Goal: Navigation & Orientation: Understand site structure

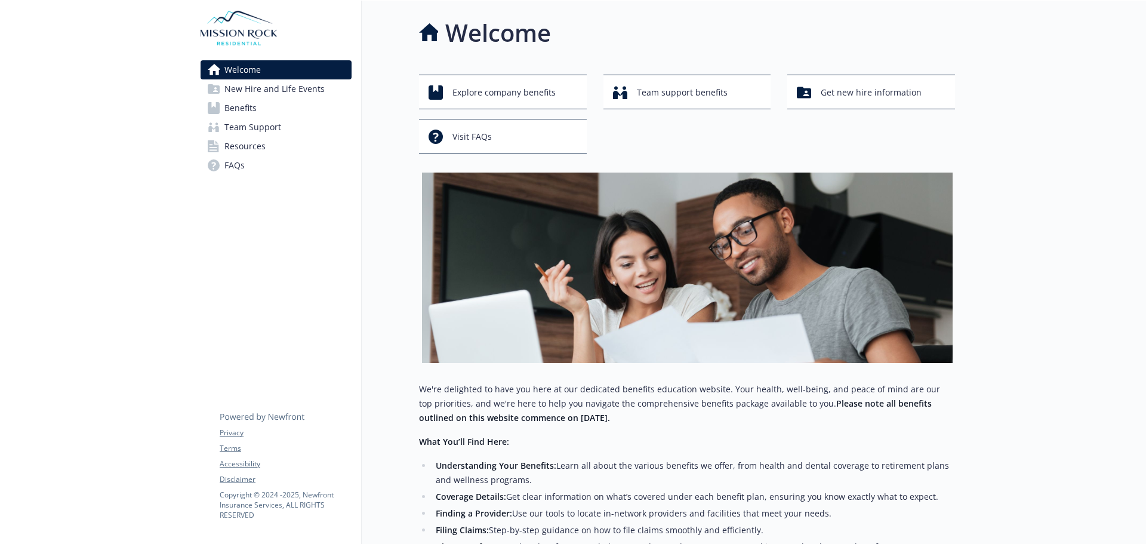
click at [256, 112] on span "Benefits" at bounding box center [240, 107] width 32 height 19
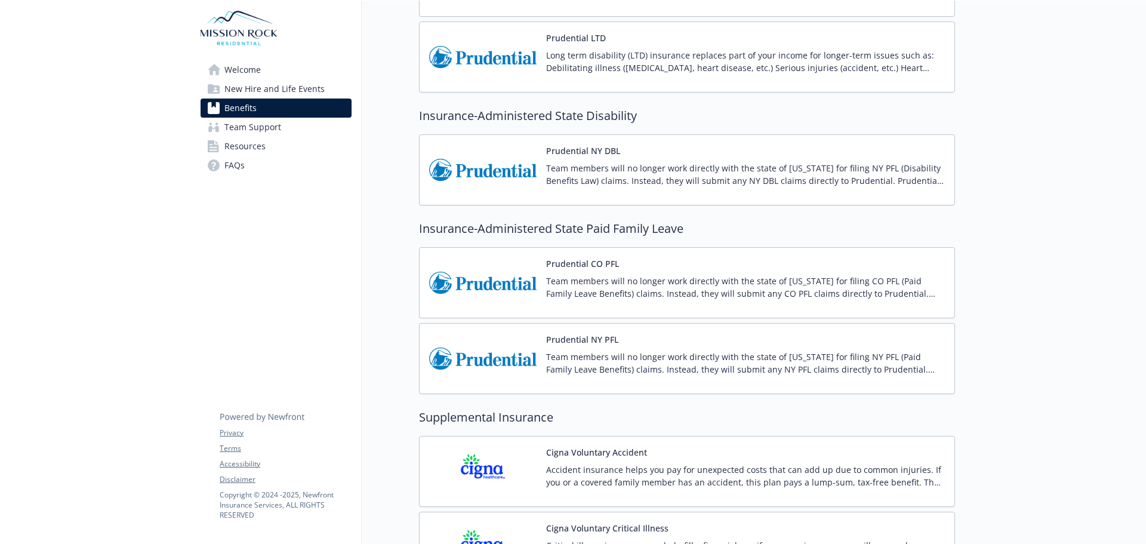
scroll to position [1134, 0]
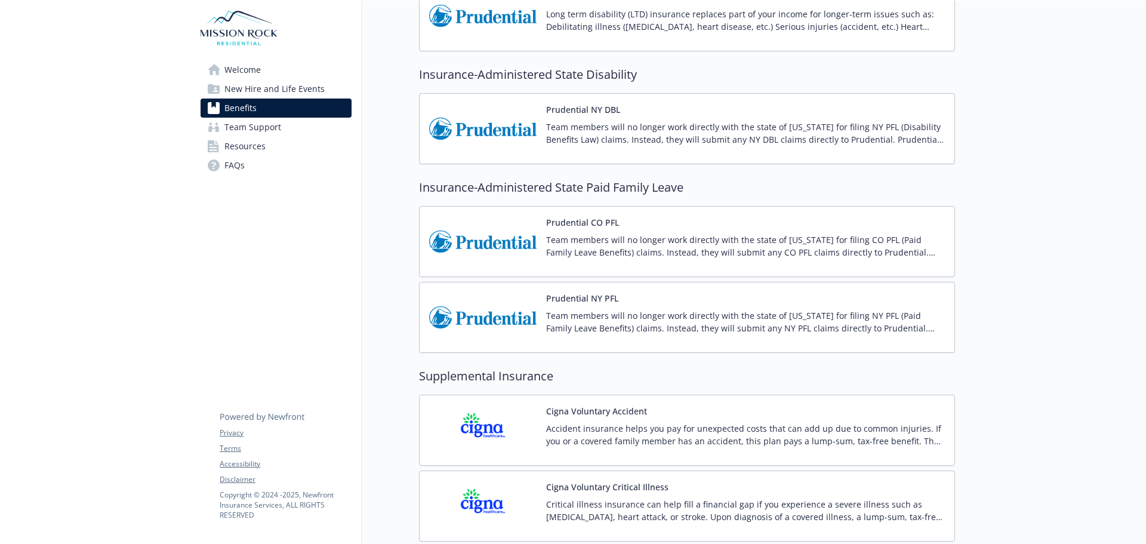
click at [255, 81] on span "New Hire and Life Events" at bounding box center [274, 88] width 100 height 19
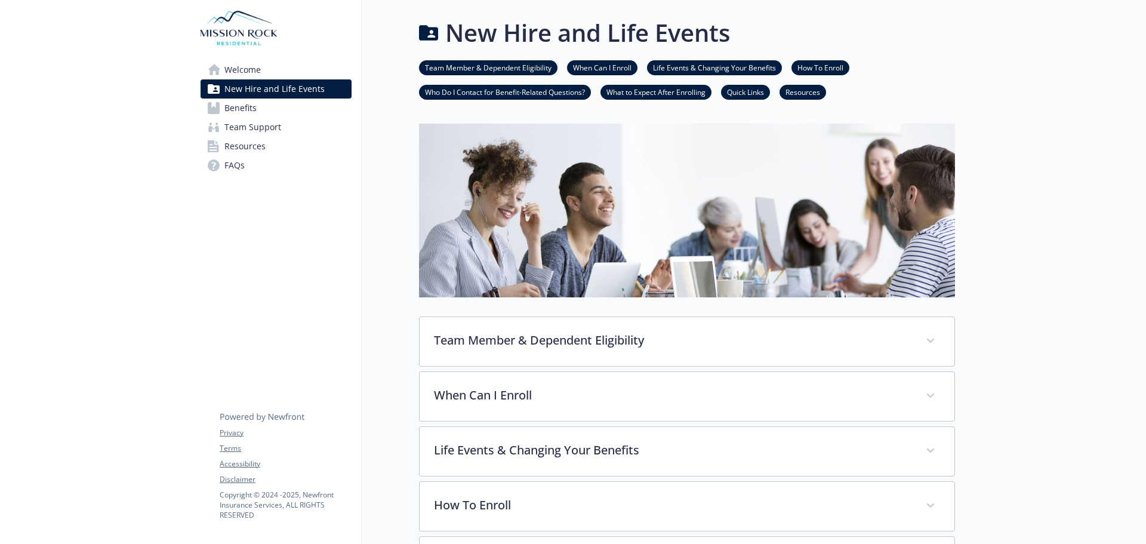
click at [249, 72] on span "Welcome" at bounding box center [242, 69] width 36 height 19
